Goal: Download file/media

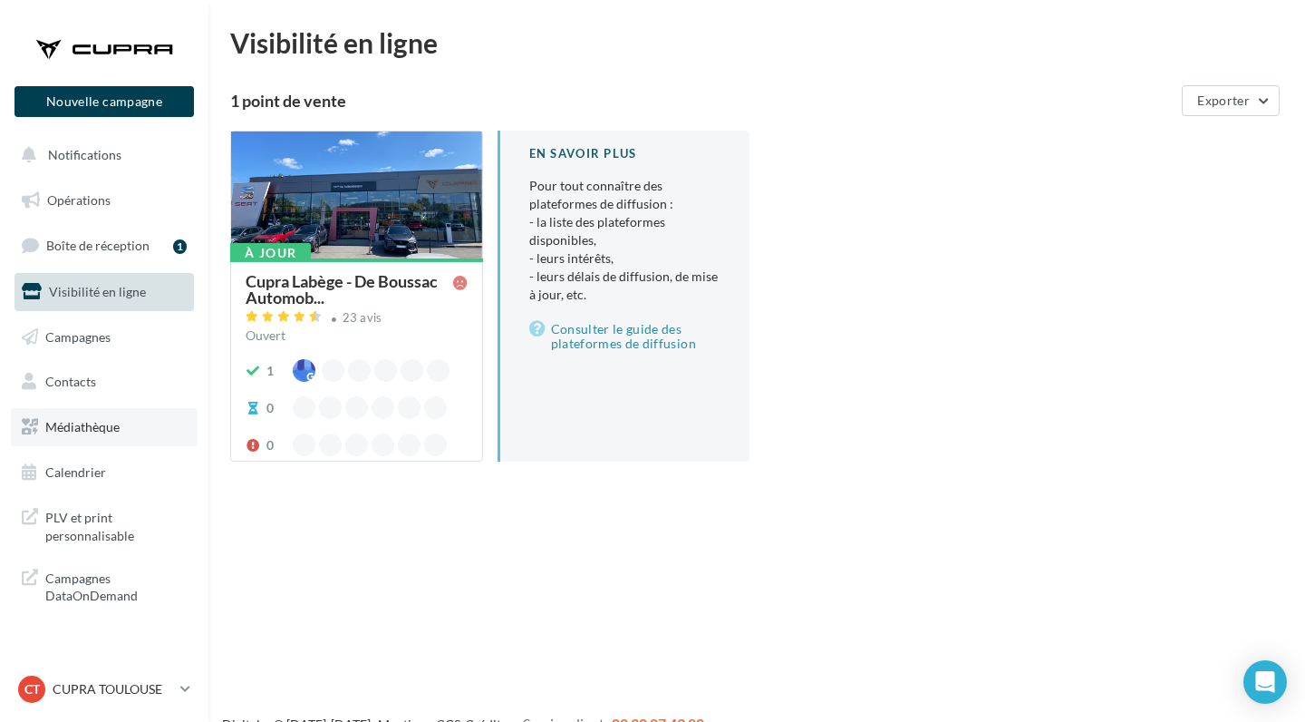
click at [136, 413] on link "Médiathèque" at bounding box center [104, 427] width 187 height 38
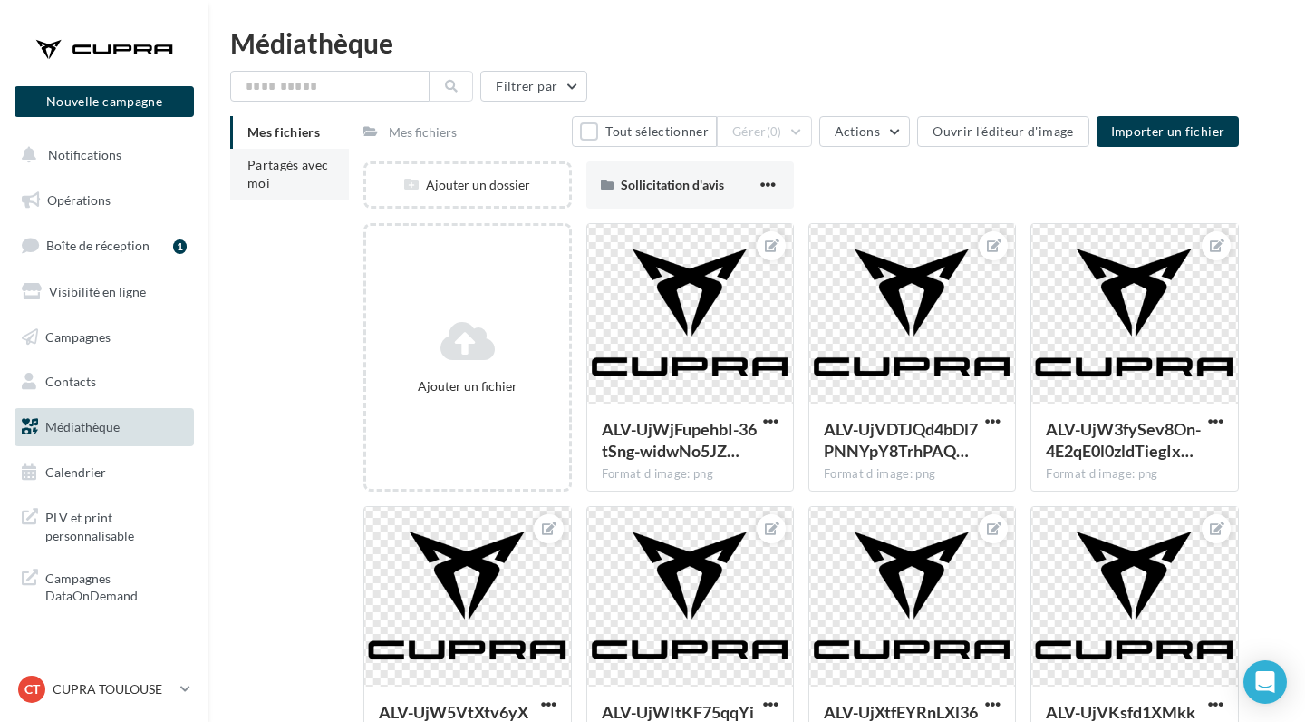
click at [274, 172] on span "Partagés avec moi" at bounding box center [288, 174] width 82 height 34
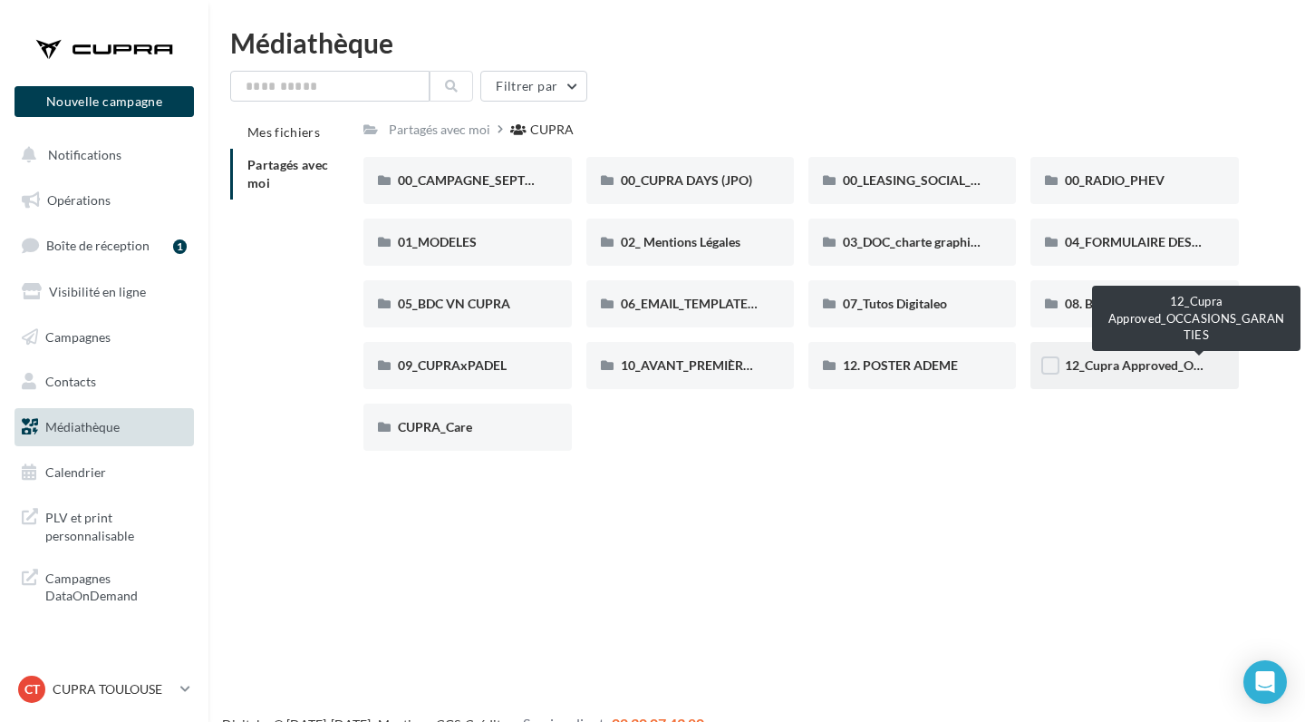
click at [1143, 369] on span "12_Cupra Approved_OCCASIONS_GARANTIES" at bounding box center [1199, 364] width 268 height 15
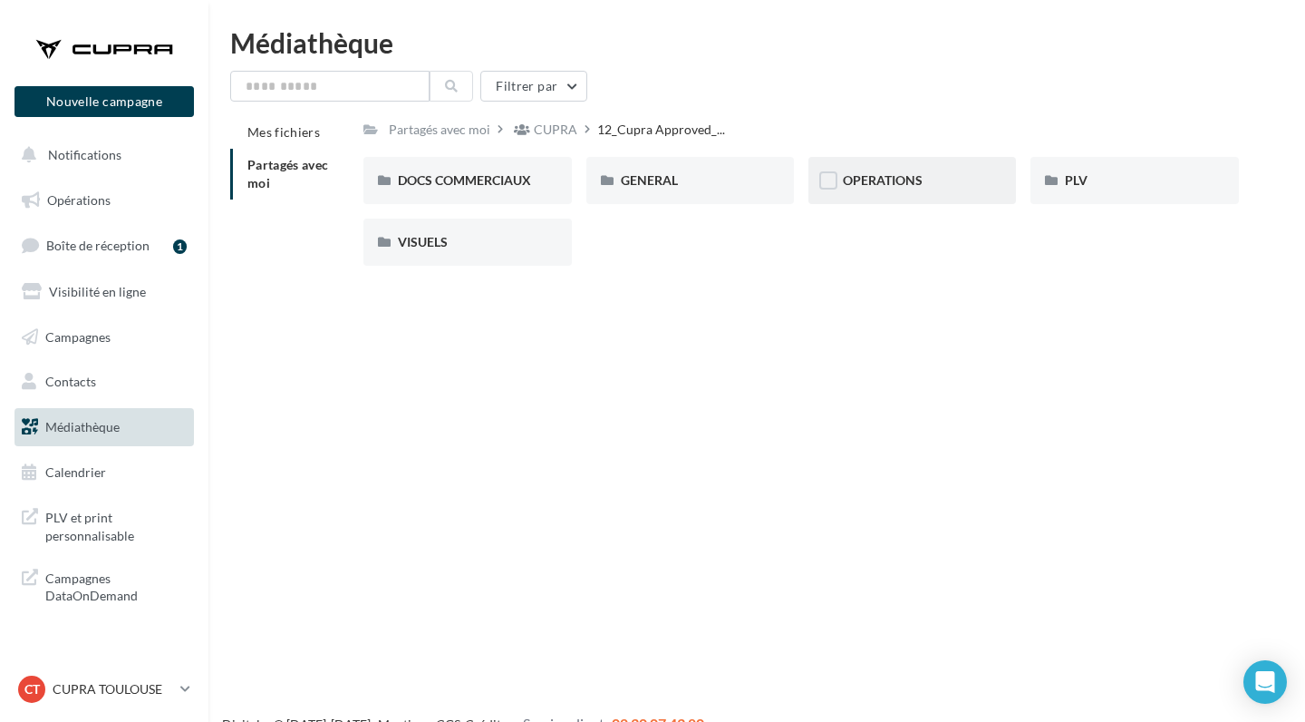
click at [956, 180] on div "OPERATIONS" at bounding box center [912, 180] width 139 height 18
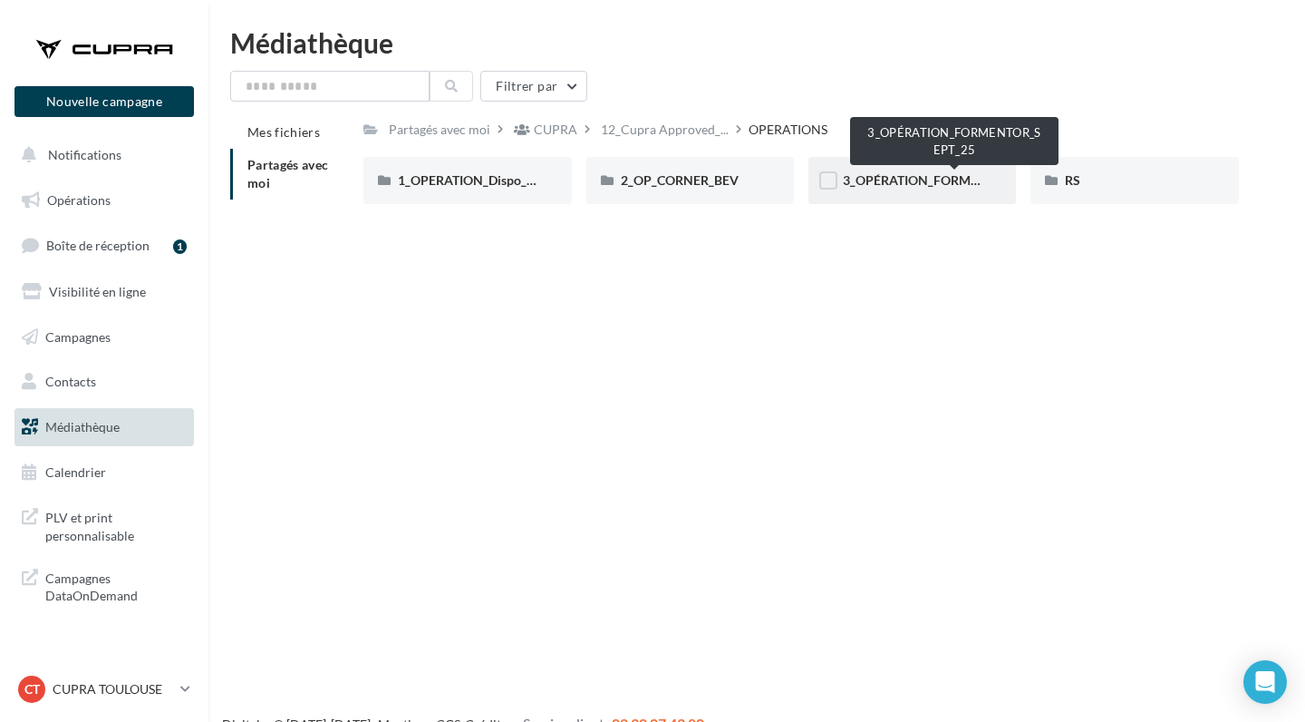
click at [944, 180] on span "3_OPÉRATION_FORMENTOR_SEPT_25" at bounding box center [955, 179] width 225 height 15
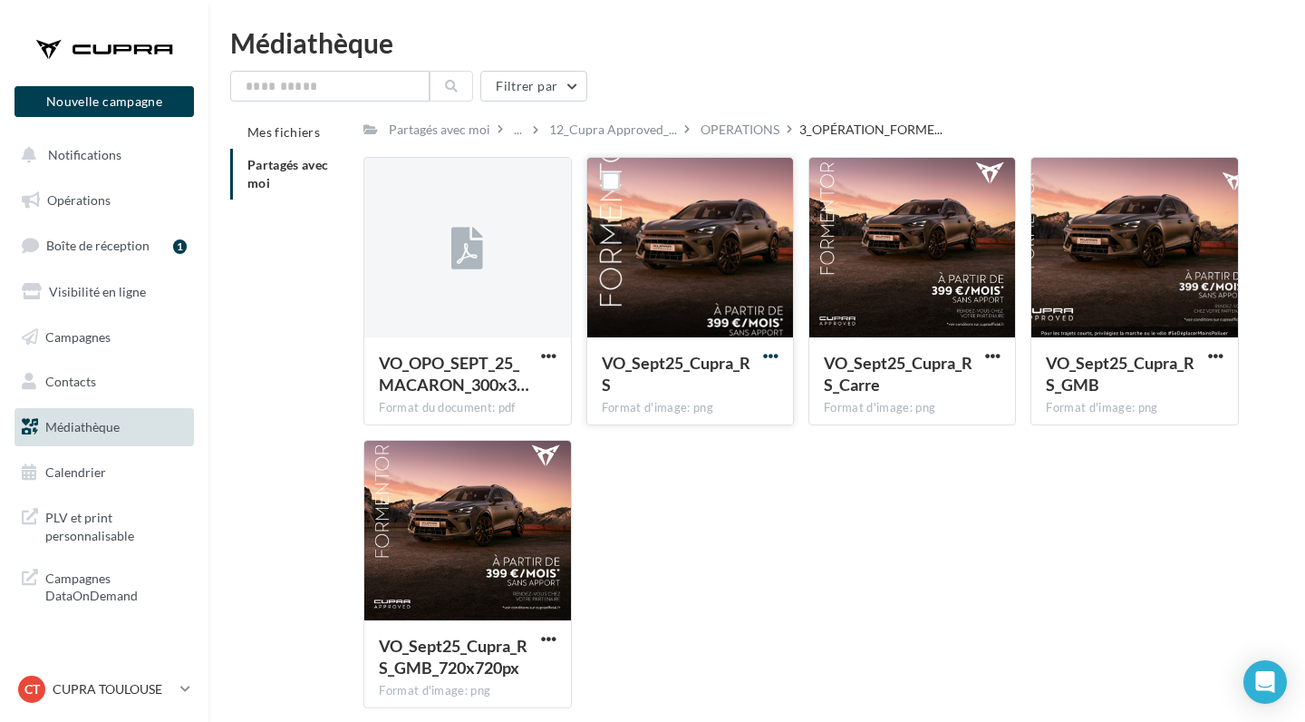
click at [764, 355] on span "button" at bounding box center [770, 355] width 15 height 15
click at [713, 393] on button "Télécharger" at bounding box center [691, 391] width 181 height 47
click at [42, 701] on div "CT" at bounding box center [31, 688] width 27 height 27
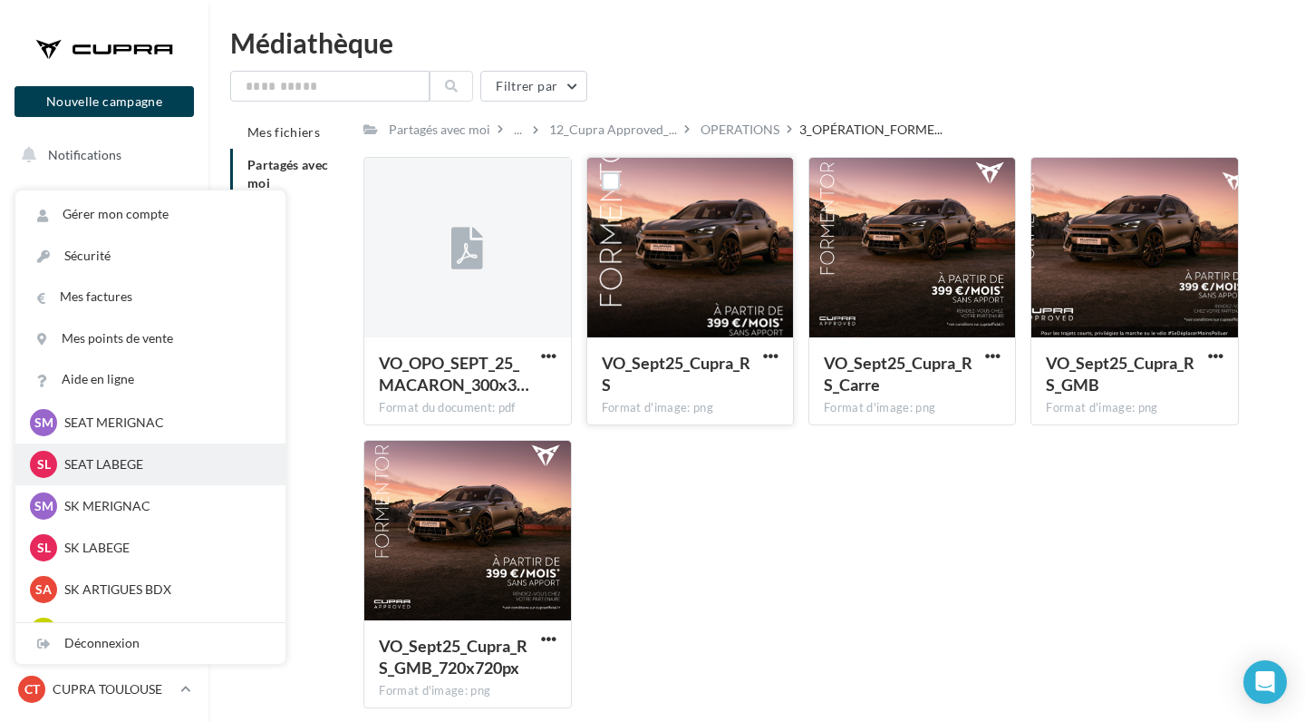
scroll to position [181, 0]
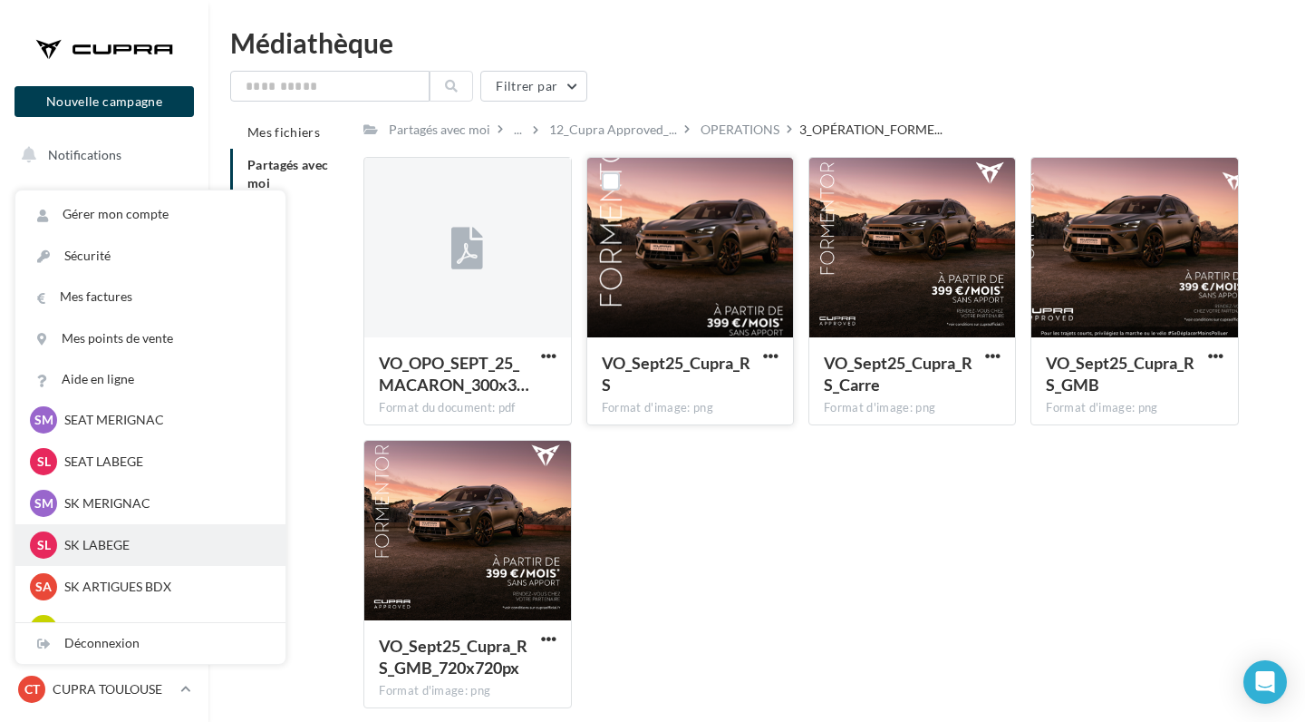
click at [104, 549] on p "SK LABEGE" at bounding box center [163, 545] width 199 height 18
